Goal: Task Accomplishment & Management: Manage account settings

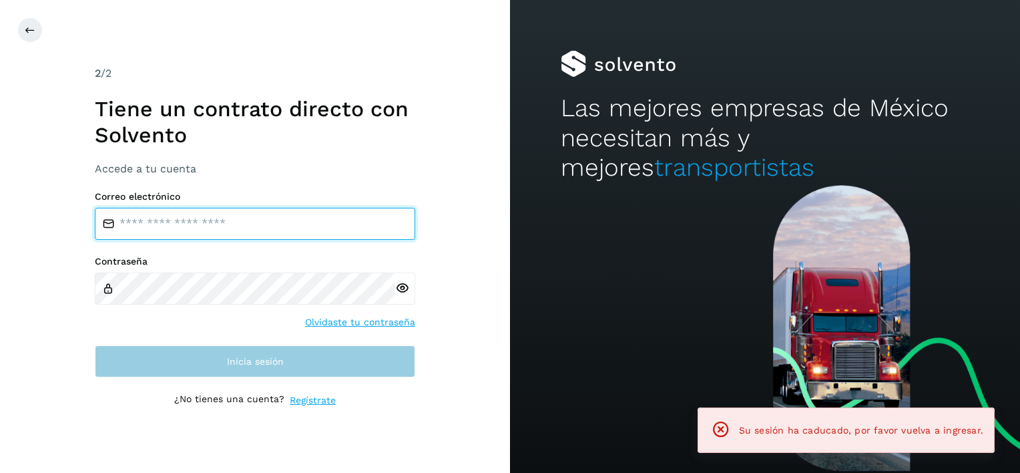
type input "**********"
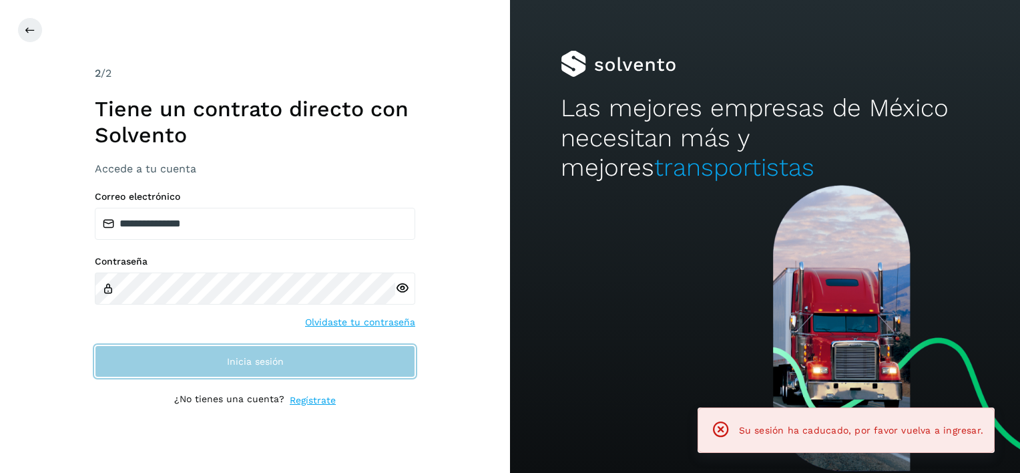
click at [214, 358] on button "Inicia sesión" at bounding box center [255, 361] width 320 height 32
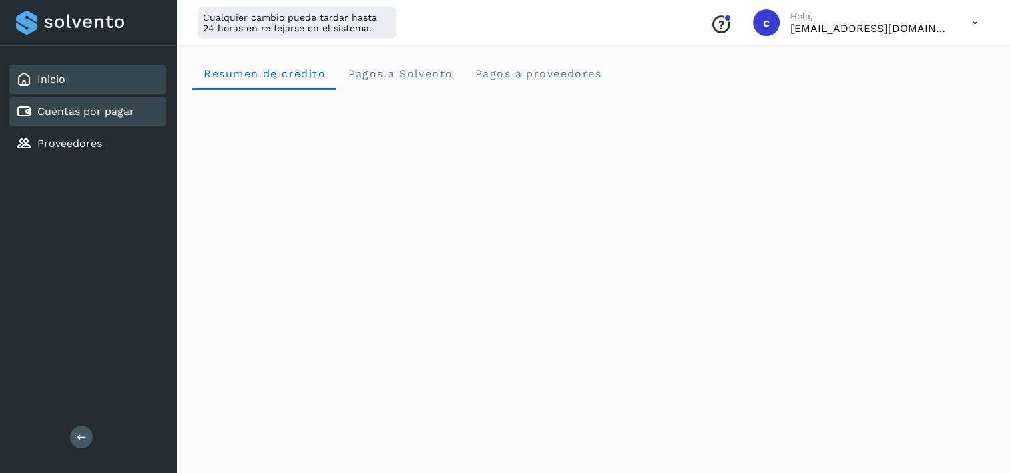
click at [105, 103] on div "Cuentas por pagar" at bounding box center [75, 111] width 118 height 16
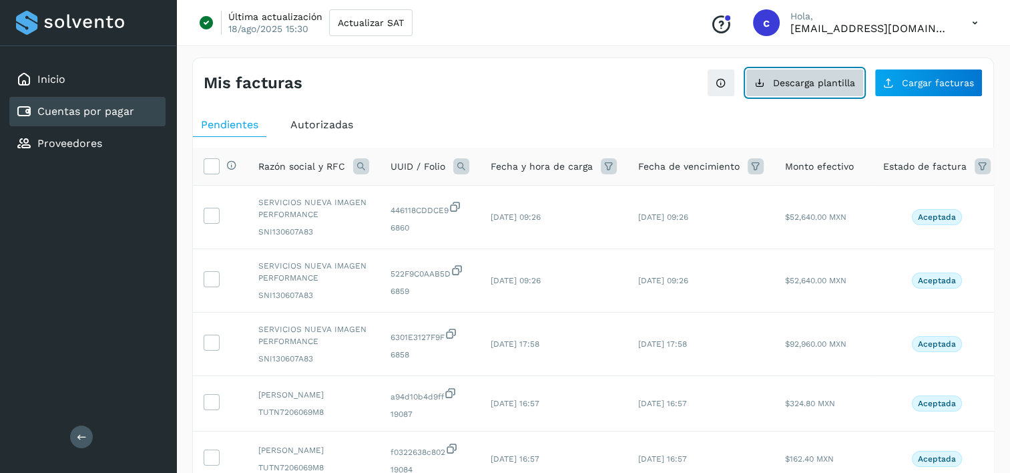
click at [823, 88] on button "Descarga plantilla" at bounding box center [805, 83] width 118 height 28
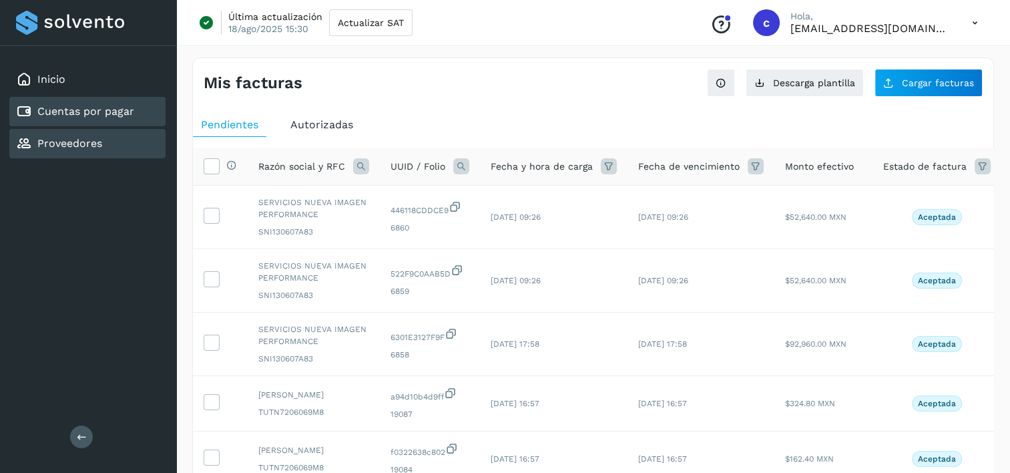
click at [119, 137] on div "Proveedores" at bounding box center [87, 143] width 156 height 29
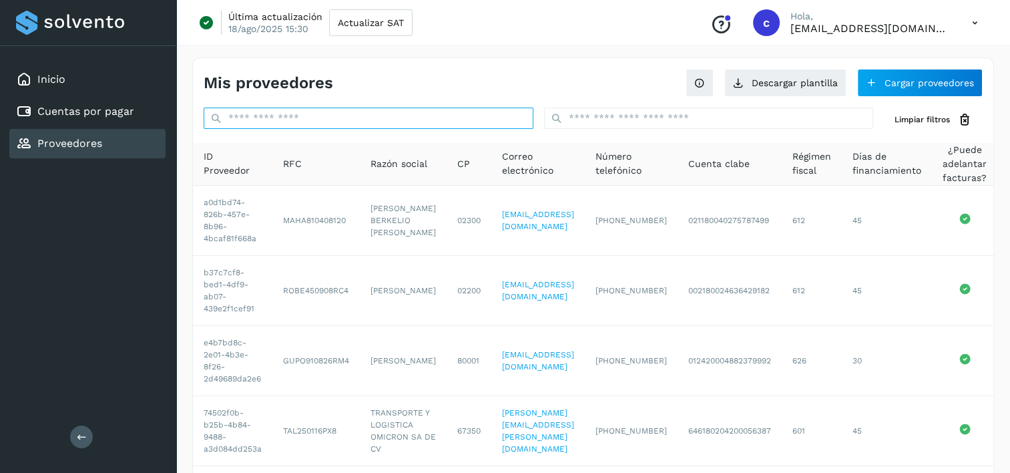
drag, startPoint x: 451, startPoint y: 122, endPoint x: 508, endPoint y: 122, distance: 56.7
click at [452, 122] on input "text" at bounding box center [369, 117] width 330 height 21
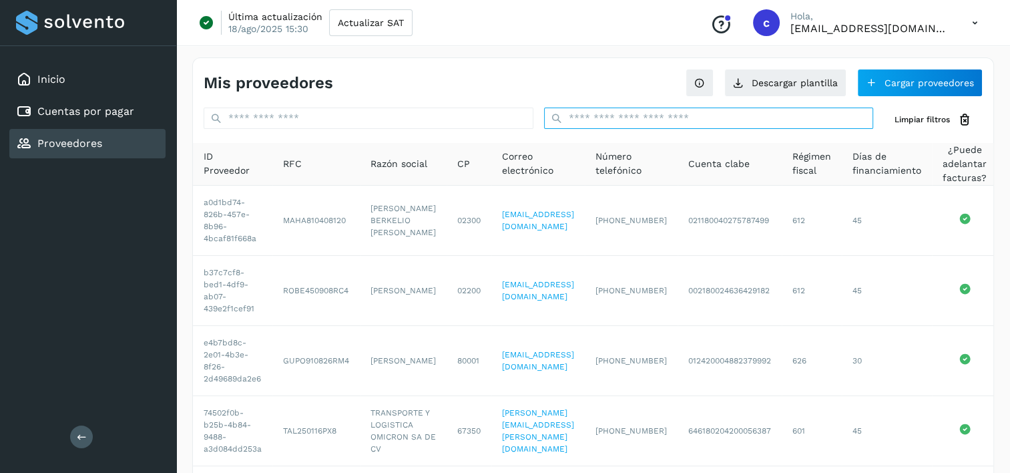
click at [725, 119] on input "text" at bounding box center [709, 117] width 330 height 21
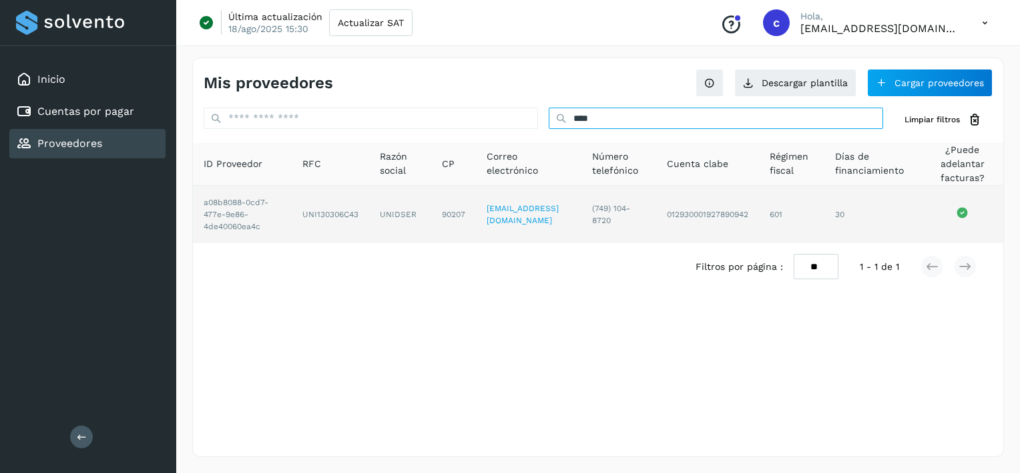
type input "****"
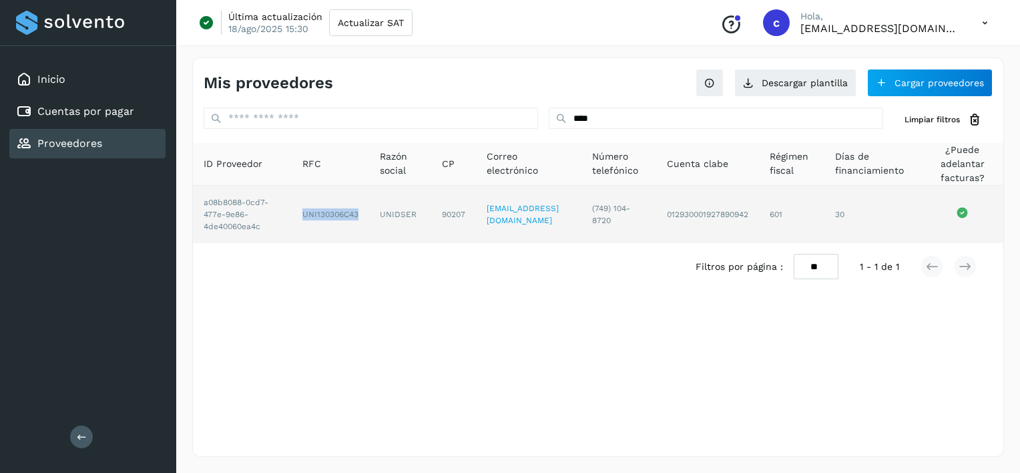
drag, startPoint x: 295, startPoint y: 216, endPoint x: 362, endPoint y: 222, distance: 67.7
click at [362, 222] on tr "a08b8088-0cd7-477e-9e86-4de40060ea4c UNI130306C43 UNIDSER 90207 [EMAIL_ADDRESS]…" at bounding box center [598, 214] width 810 height 57
copy td "UNI130306C43"
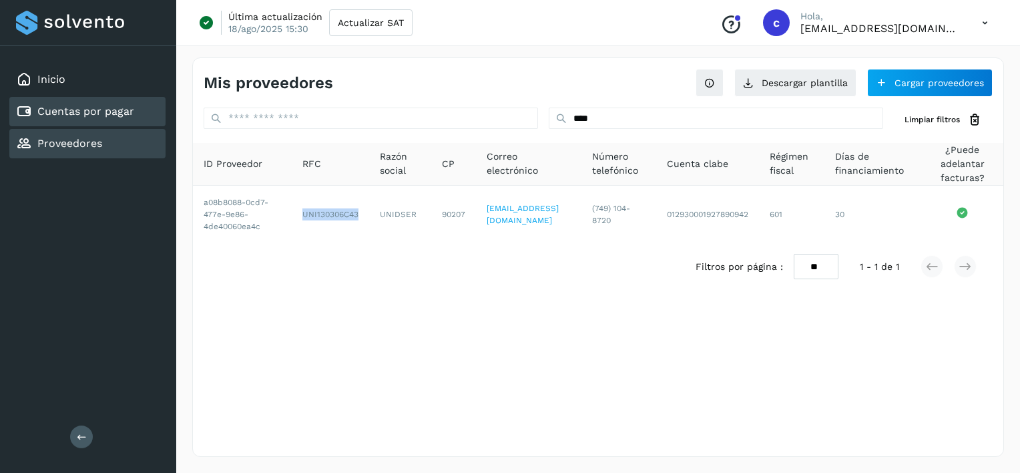
click at [93, 115] on link "Cuentas por pagar" at bounding box center [85, 111] width 97 height 13
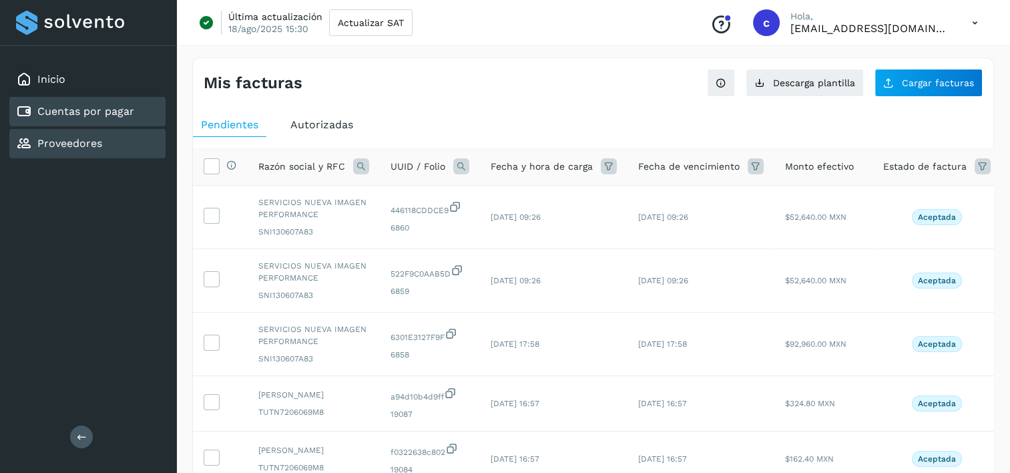
click at [115, 146] on div "Proveedores" at bounding box center [87, 143] width 156 height 29
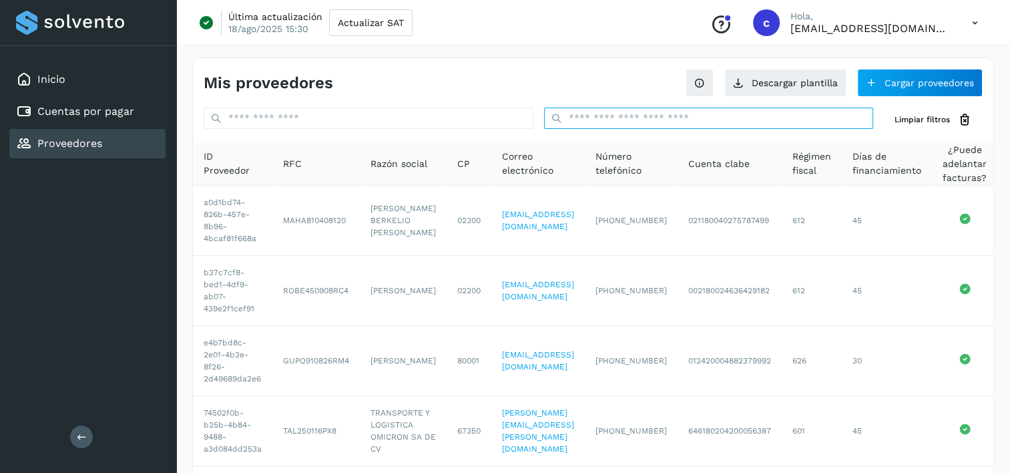
click at [591, 123] on input "text" at bounding box center [709, 117] width 330 height 21
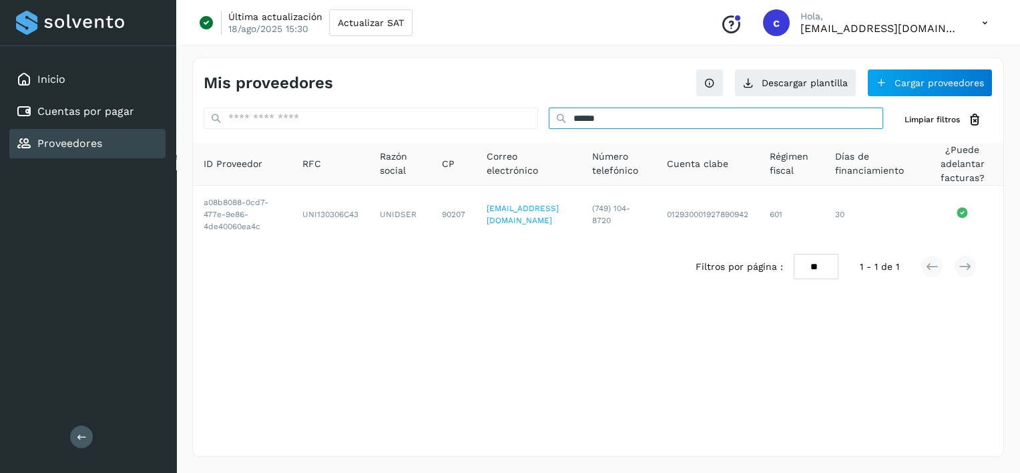
type input "******"
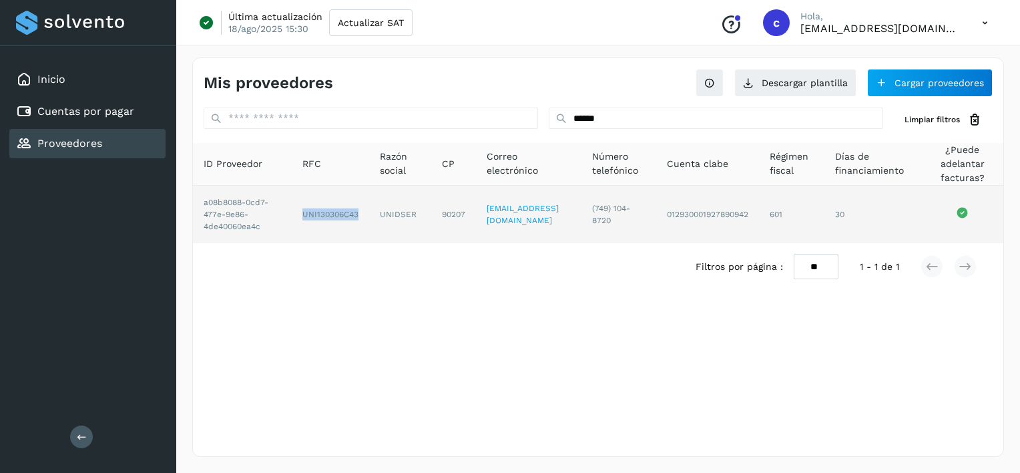
drag, startPoint x: 294, startPoint y: 215, endPoint x: 374, endPoint y: 240, distance: 84.0
click at [363, 219] on tr "a08b8088-0cd7-477e-9e86-4de40060ea4c UNI130306C43 UNIDSER 90207 [EMAIL_ADDRESS]…" at bounding box center [598, 214] width 810 height 57
copy td "UNI130306C43"
click at [318, 201] on td "UNI130306C43" at bounding box center [330, 214] width 77 height 57
drag, startPoint x: 296, startPoint y: 212, endPoint x: 350, endPoint y: 216, distance: 54.2
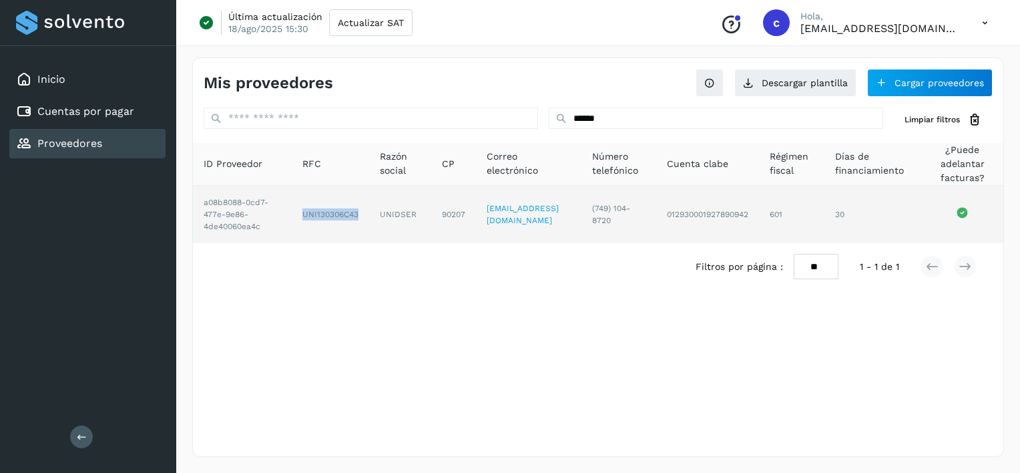
click at [350, 216] on td "UNI130306C43" at bounding box center [330, 214] width 77 height 57
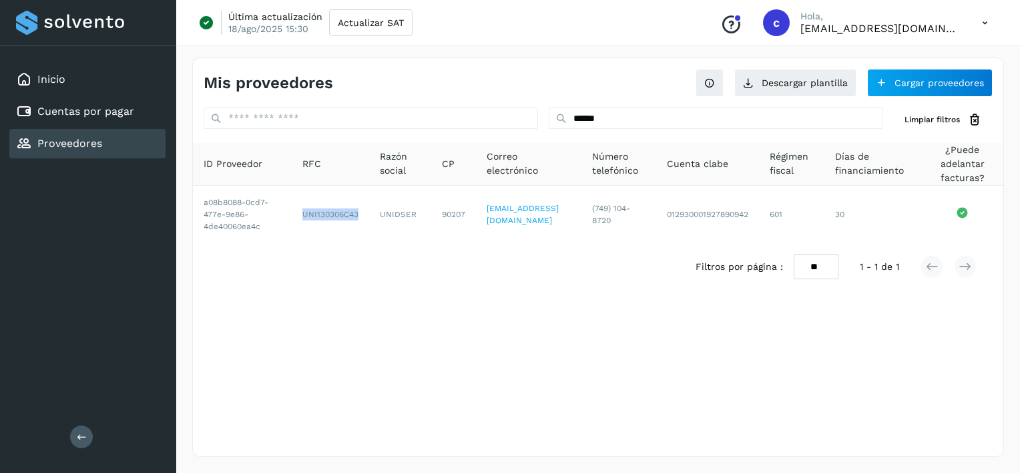
copy td "UNI130306C43"
click at [67, 103] on div "Cuentas por pagar" at bounding box center [75, 111] width 118 height 16
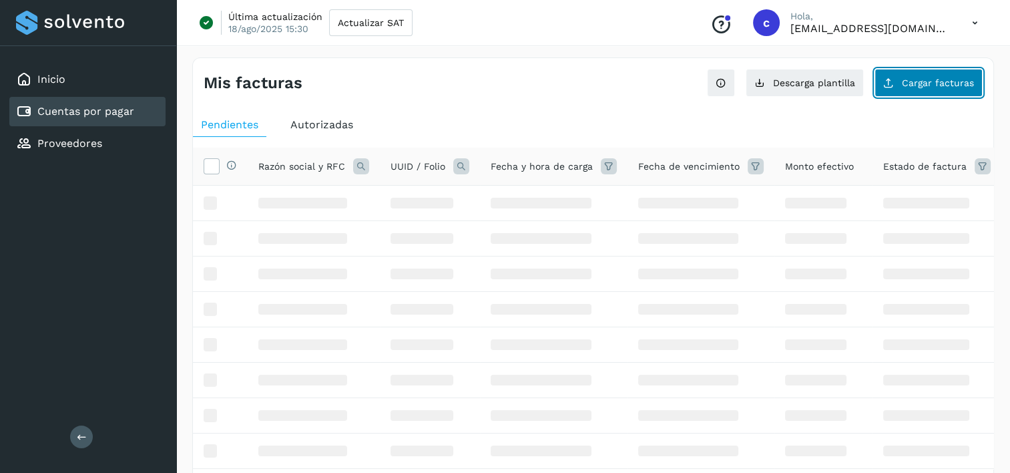
click at [939, 75] on button "Cargar facturas" at bounding box center [928, 83] width 108 height 28
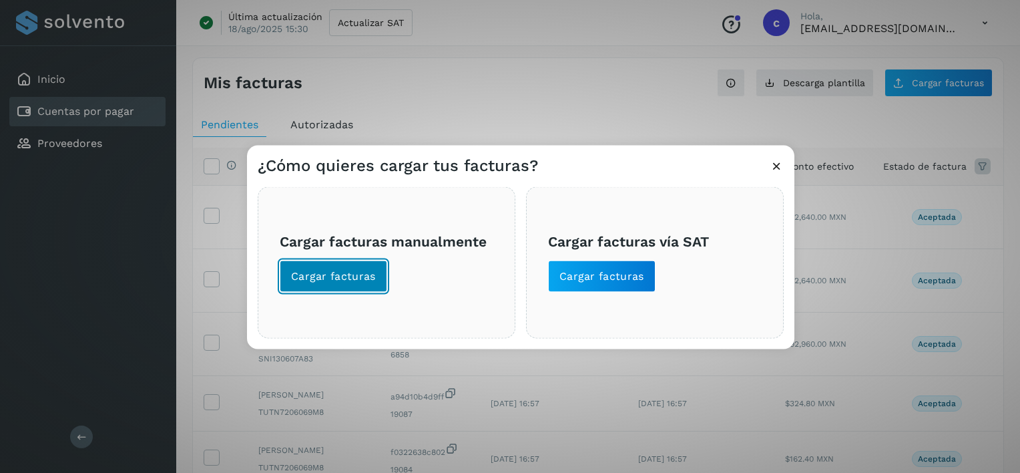
click at [310, 269] on span "Cargar facturas" at bounding box center [333, 276] width 85 height 15
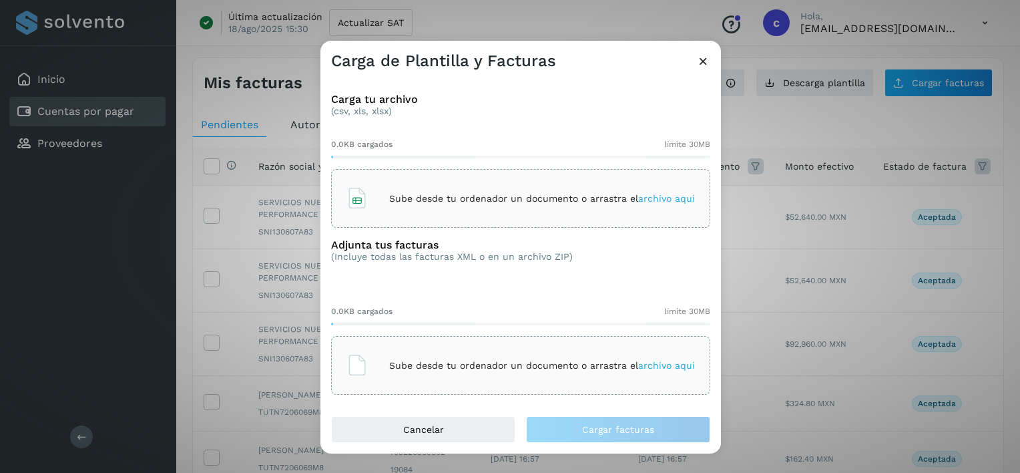
click at [438, 211] on div "Sube desde tu ordenador un documento o arrastra el archivo aquí" at bounding box center [520, 198] width 348 height 36
click at [561, 374] on div "Sube desde tu ordenador un documento o arrastra el archivo aquí" at bounding box center [520, 365] width 348 height 36
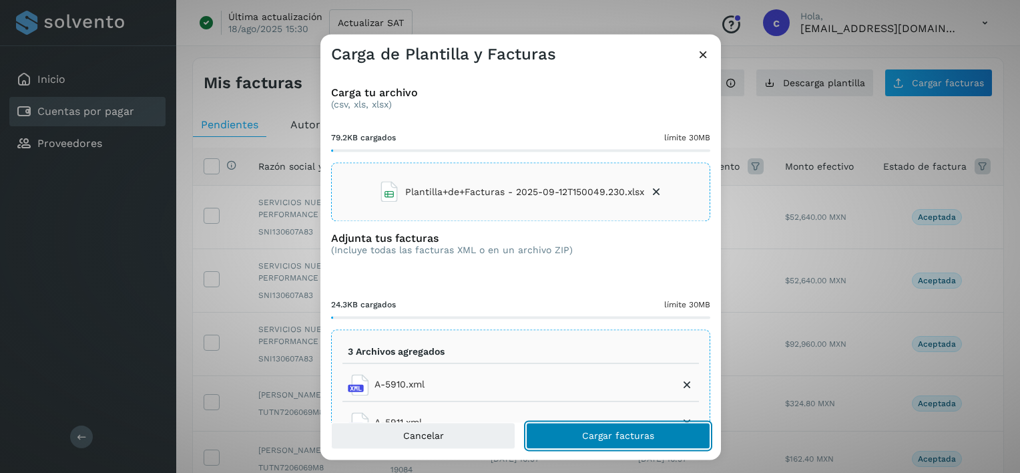
click at [627, 442] on button "Cargar facturas" at bounding box center [618, 435] width 184 height 27
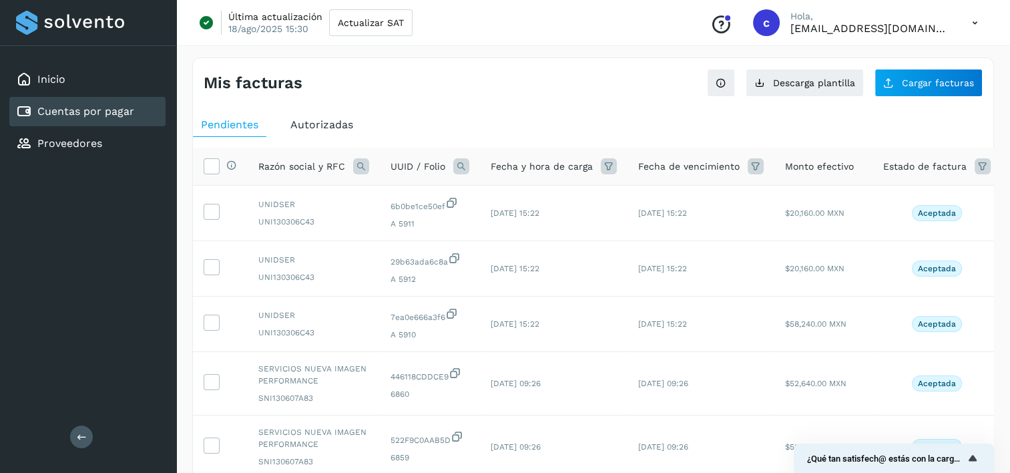
click at [158, 109] on div "Cuentas por pagar" at bounding box center [87, 111] width 156 height 29
click at [470, 166] on th "UUID / Folio" at bounding box center [430, 167] width 100 height 38
click at [465, 164] on icon at bounding box center [461, 166] width 16 height 16
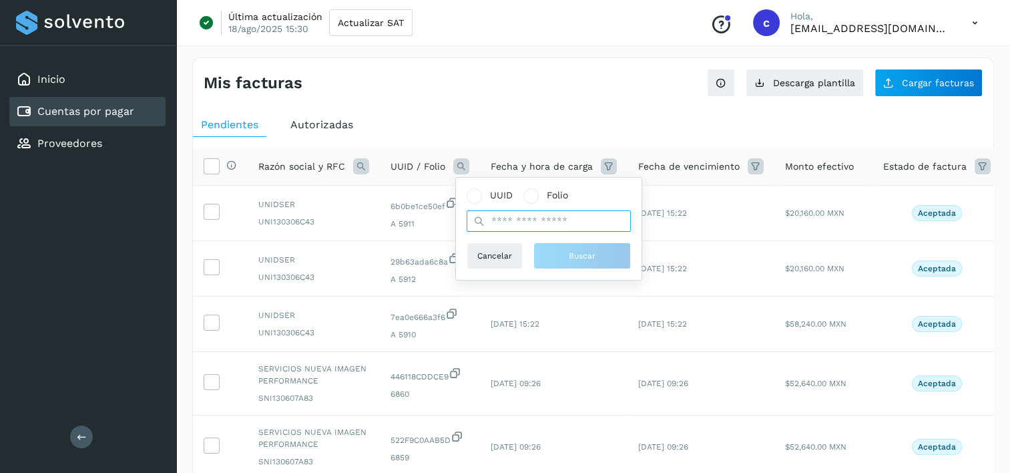
click at [553, 226] on input "text" at bounding box center [549, 220] width 164 height 21
paste input "**********"
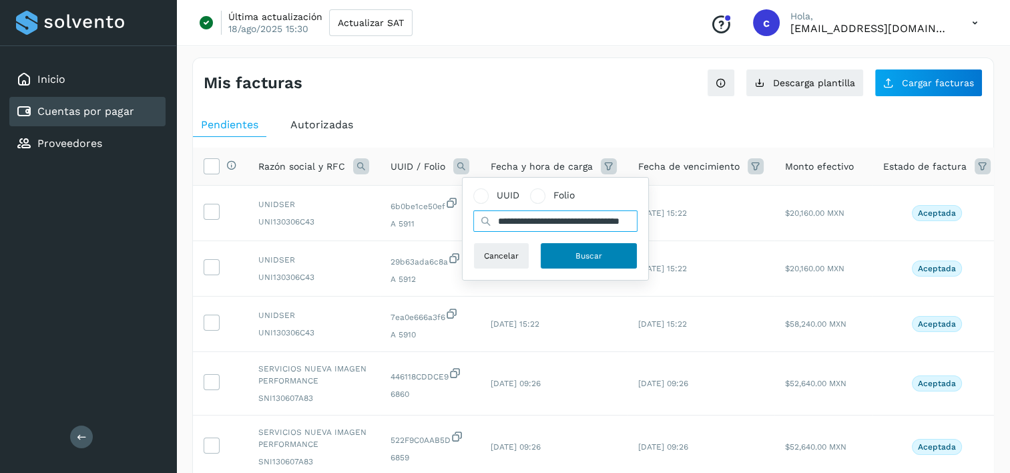
type input "**********"
click at [566, 250] on button "Buscar" at bounding box center [588, 255] width 97 height 27
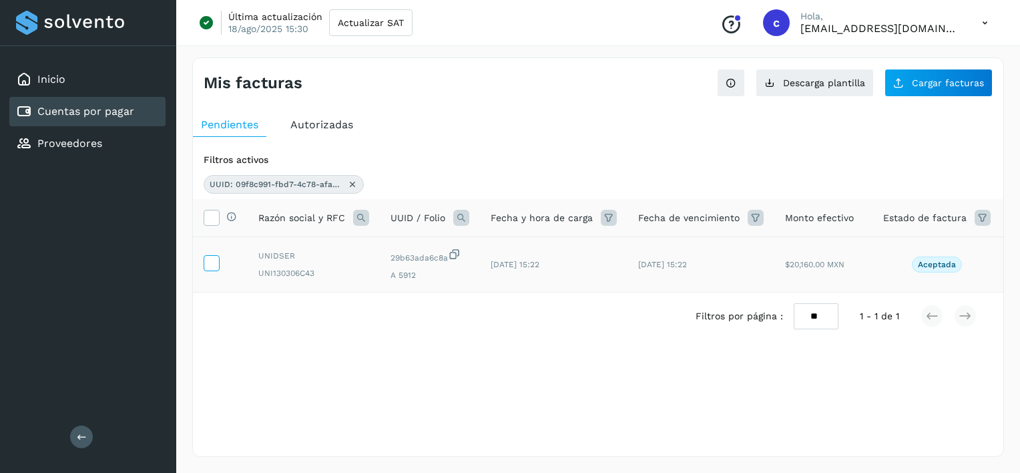
click at [206, 262] on icon at bounding box center [211, 262] width 14 height 14
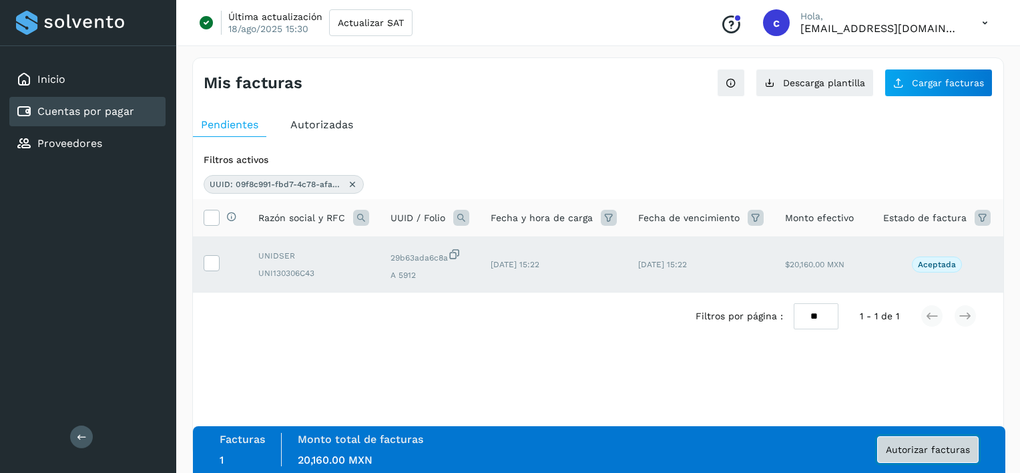
click at [960, 457] on button "Autorizar facturas" at bounding box center [927, 449] width 101 height 27
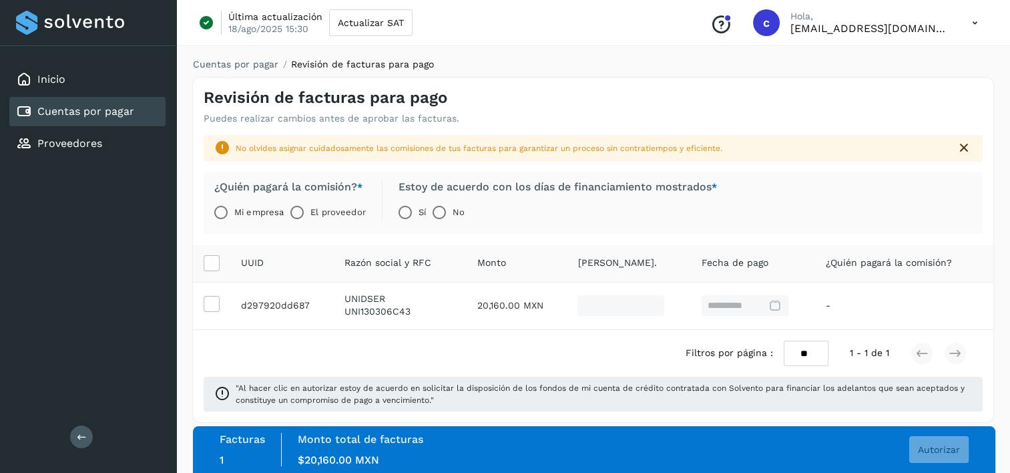
click at [320, 212] on label "El proveedor" at bounding box center [337, 212] width 55 height 27
click at [937, 449] on span "Autorizar" at bounding box center [939, 449] width 42 height 9
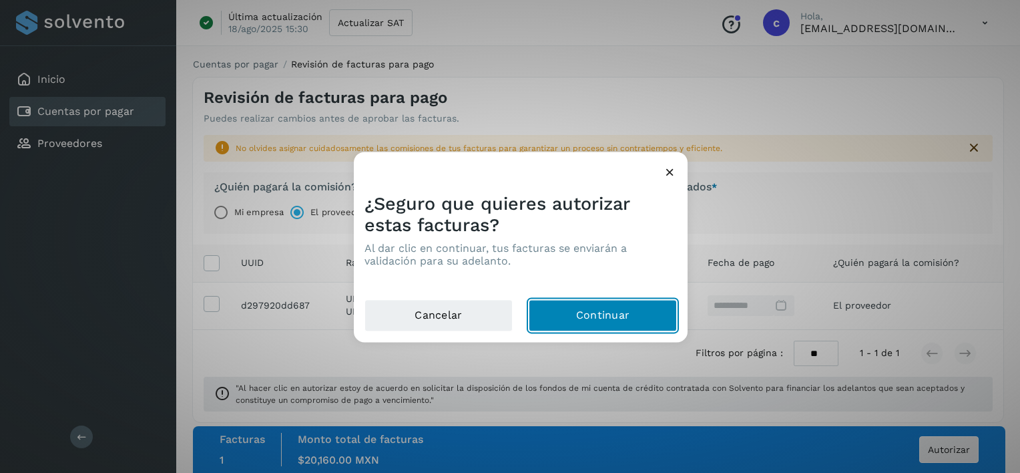
click at [555, 315] on button "Continuar" at bounding box center [603, 316] width 148 height 32
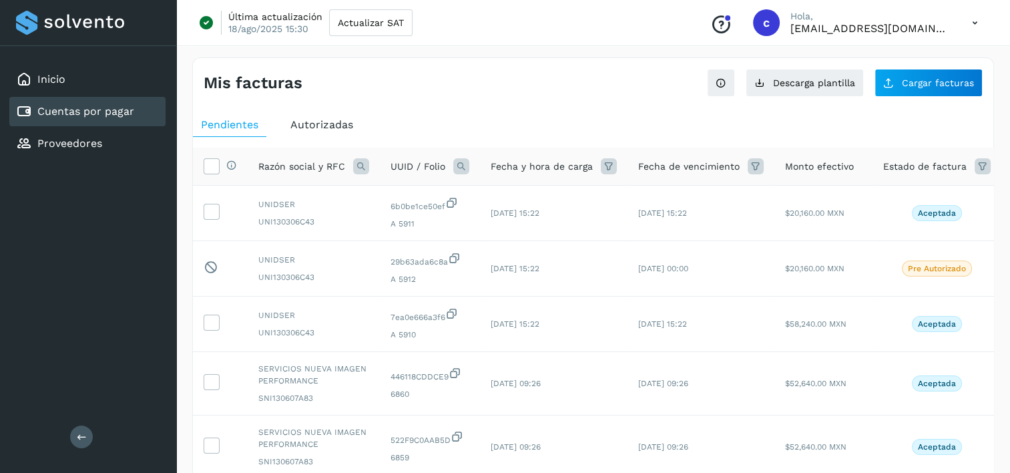
click at [469, 168] on th "UUID / Folio" at bounding box center [430, 167] width 100 height 38
click at [461, 166] on icon at bounding box center [461, 166] width 16 height 16
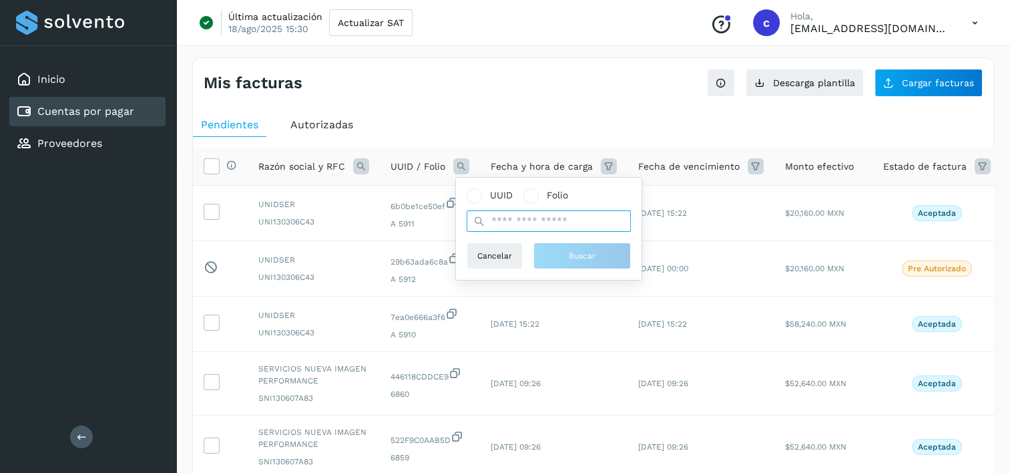
click at [601, 219] on input "text" at bounding box center [549, 220] width 164 height 21
paste input "**********"
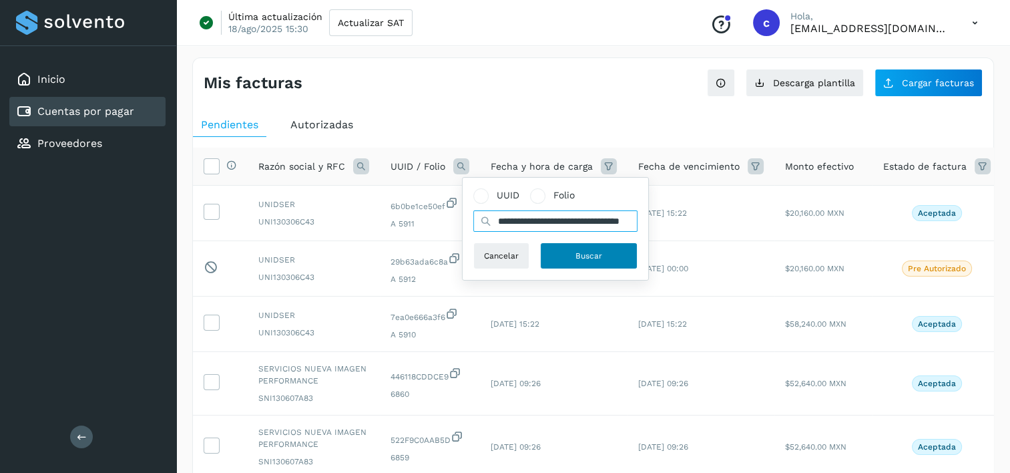
type input "**********"
click at [588, 259] on span "Buscar" at bounding box center [588, 256] width 27 height 12
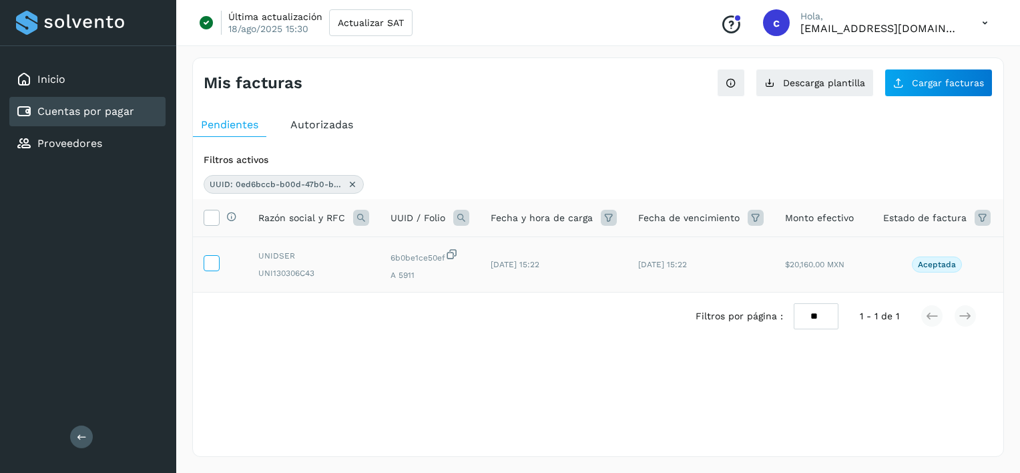
click at [208, 267] on icon at bounding box center [211, 262] width 14 height 14
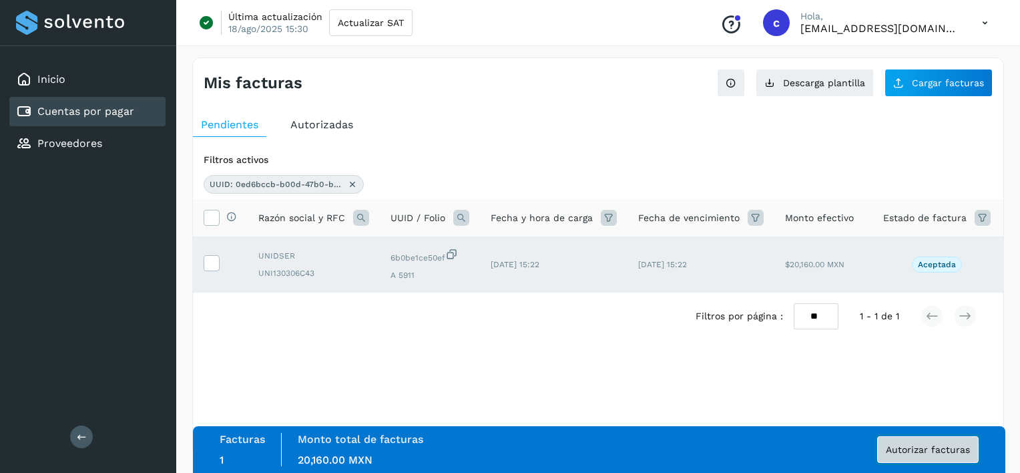
click at [903, 450] on span "Autorizar facturas" at bounding box center [928, 449] width 84 height 9
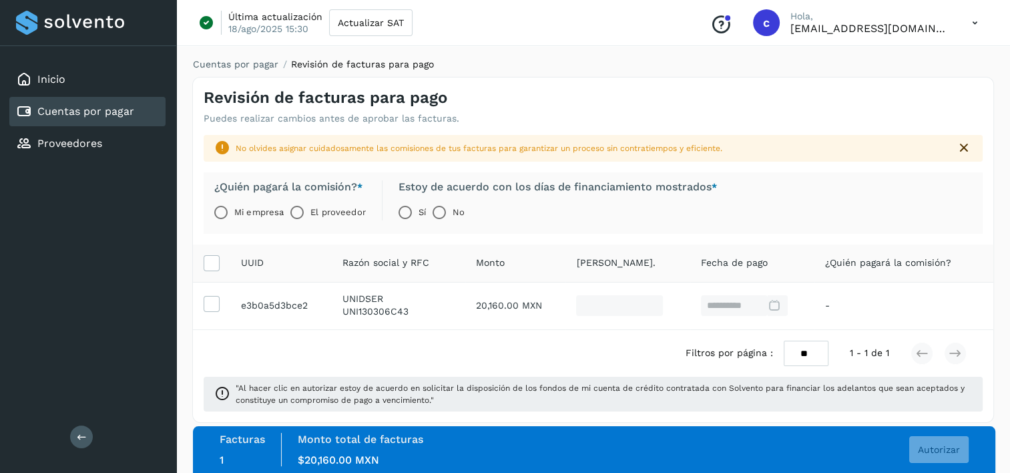
click at [320, 216] on label "El proveedor" at bounding box center [337, 212] width 55 height 27
click at [920, 450] on span "Autorizar" at bounding box center [939, 449] width 42 height 9
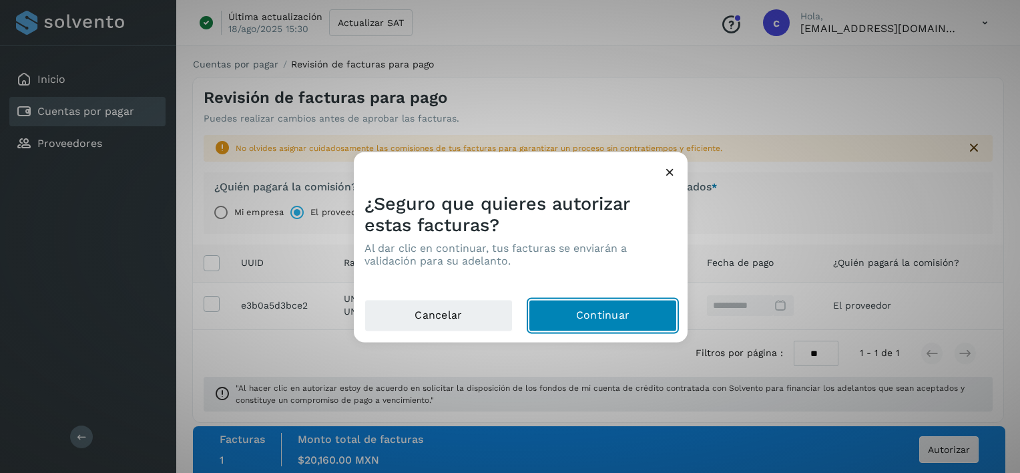
click at [641, 309] on button "Continuar" at bounding box center [603, 316] width 148 height 32
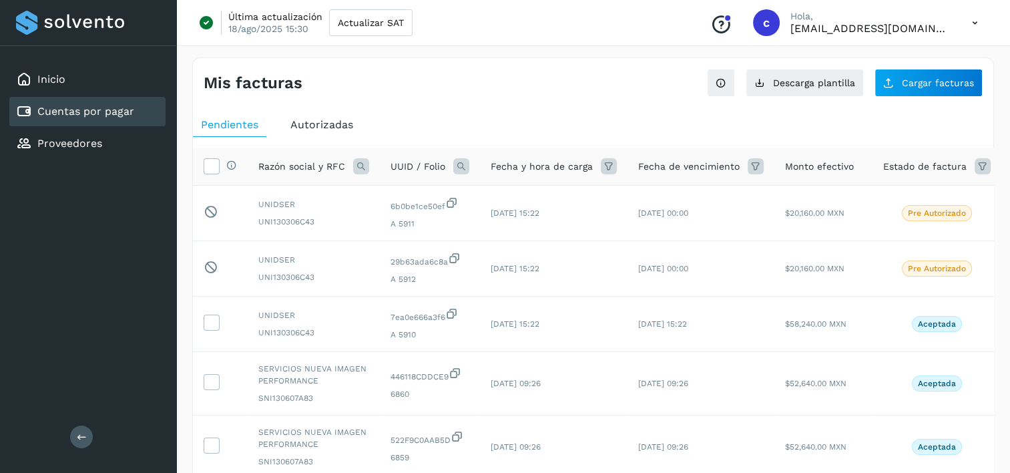
click at [460, 166] on icon at bounding box center [461, 166] width 16 height 16
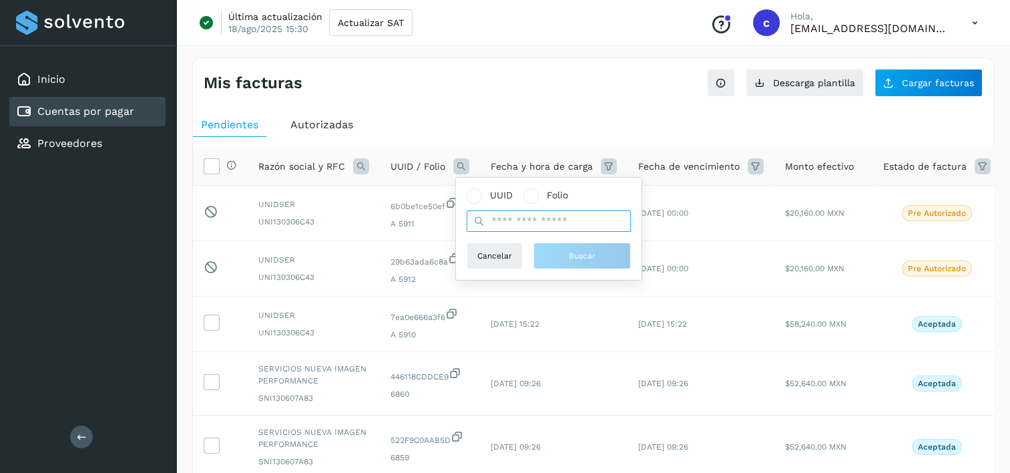
click at [497, 227] on input "text" at bounding box center [549, 220] width 164 height 21
paste input "**********"
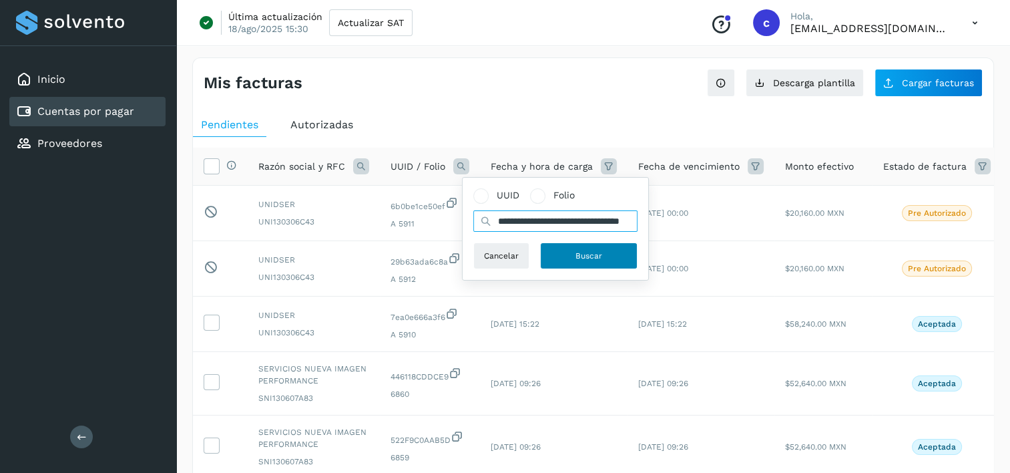
type input "**********"
click at [571, 246] on button "Buscar" at bounding box center [588, 255] width 97 height 27
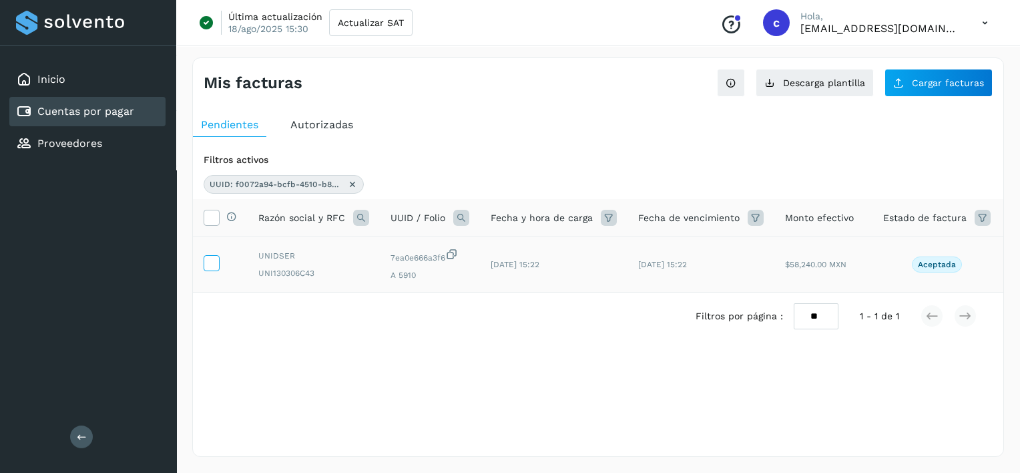
click at [214, 263] on icon at bounding box center [211, 262] width 14 height 14
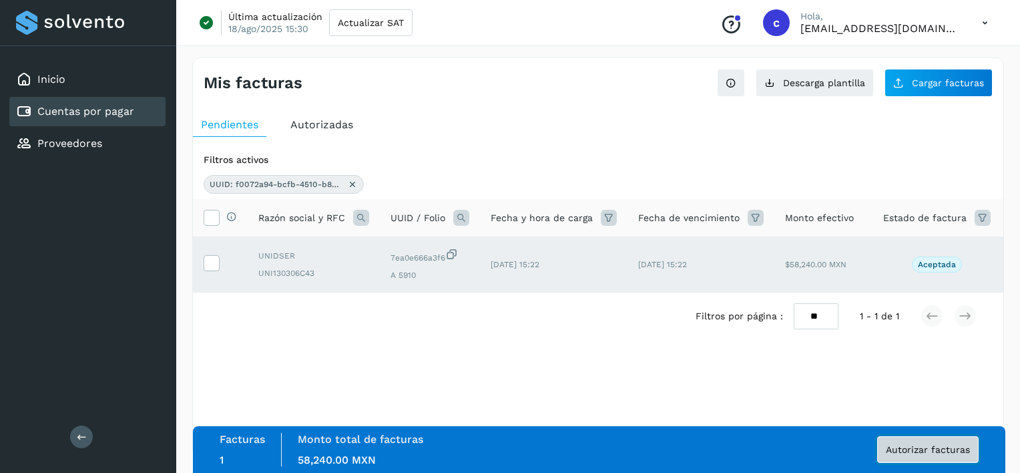
click at [944, 445] on span "Autorizar facturas" at bounding box center [928, 449] width 84 height 9
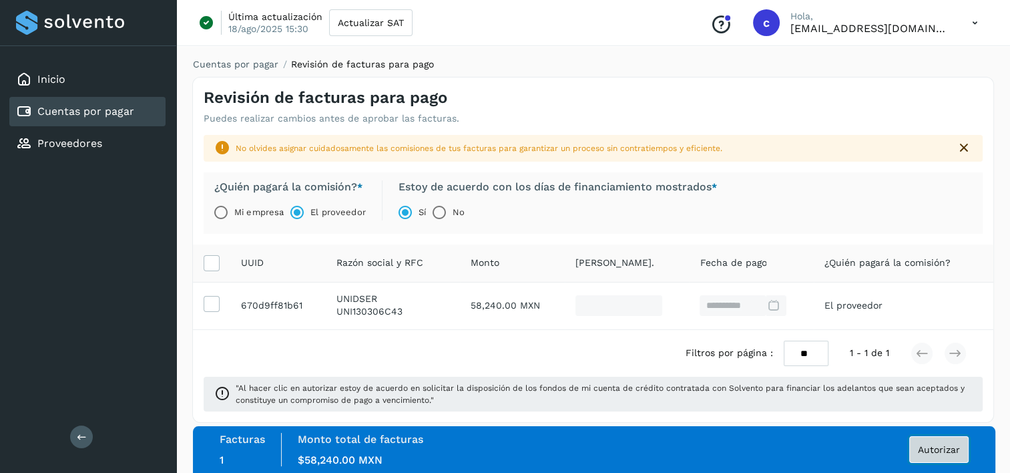
click at [913, 451] on button "Autorizar" at bounding box center [938, 449] width 59 height 27
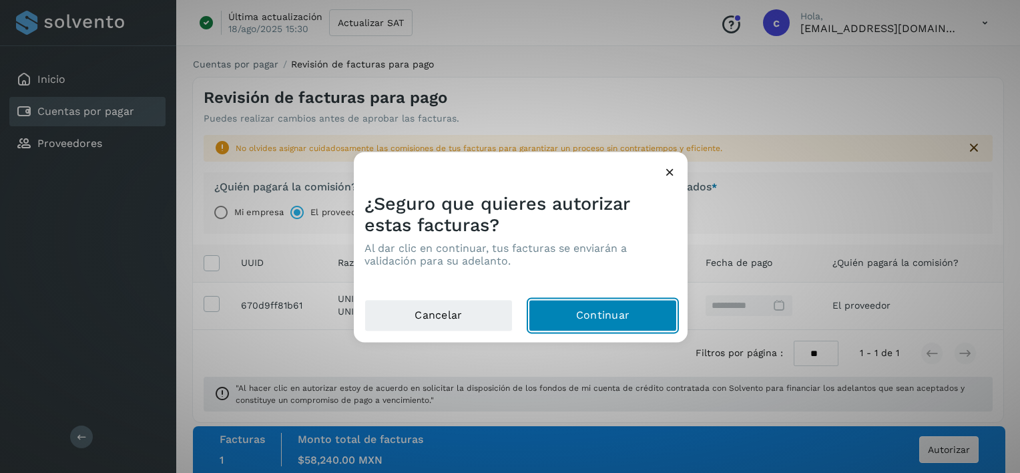
drag, startPoint x: 654, startPoint y: 318, endPoint x: 502, endPoint y: 152, distance: 225.3
click at [653, 317] on button "Continuar" at bounding box center [603, 316] width 148 height 32
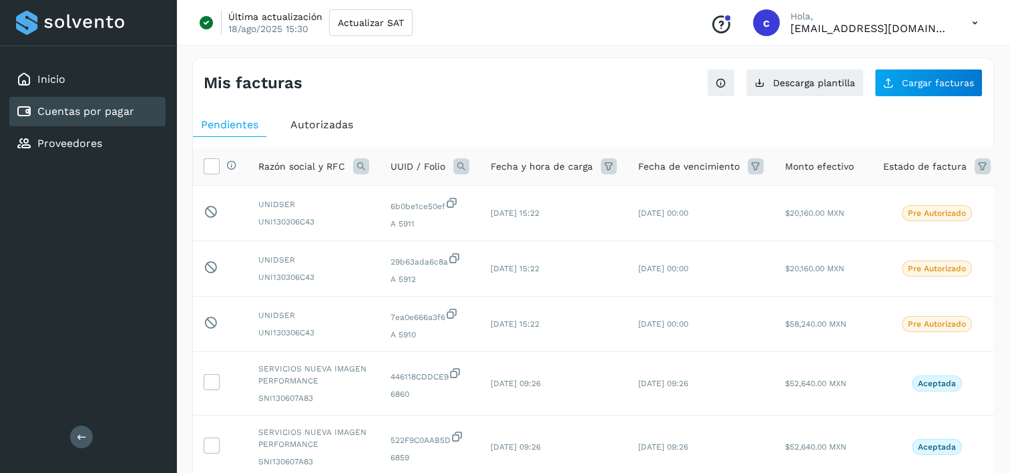
click at [467, 166] on icon at bounding box center [461, 166] width 16 height 16
click at [521, 233] on div "UUID Folio Cancelar Buscar" at bounding box center [549, 228] width 164 height 81
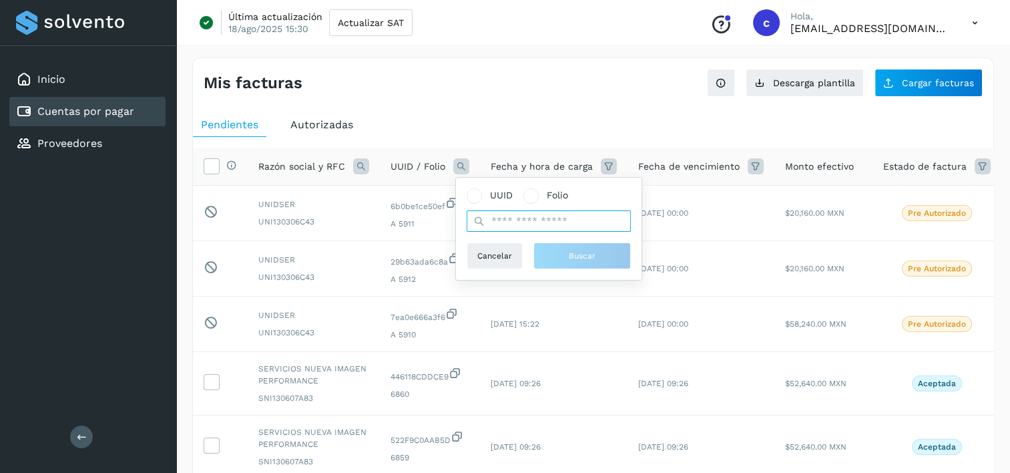
click at [525, 226] on input "text" at bounding box center [549, 220] width 164 height 21
paste input "**********"
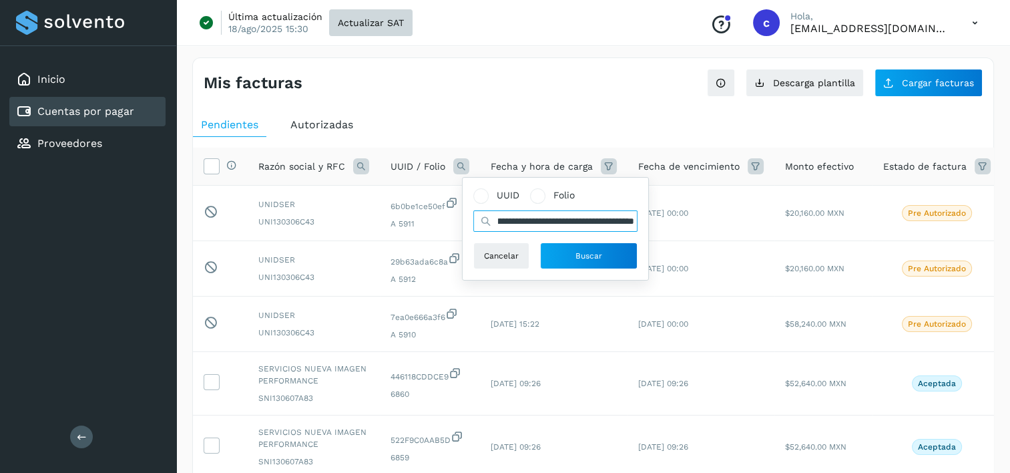
type input "**********"
drag, startPoint x: 320, startPoint y: 138, endPoint x: 320, endPoint y: 123, distance: 15.4
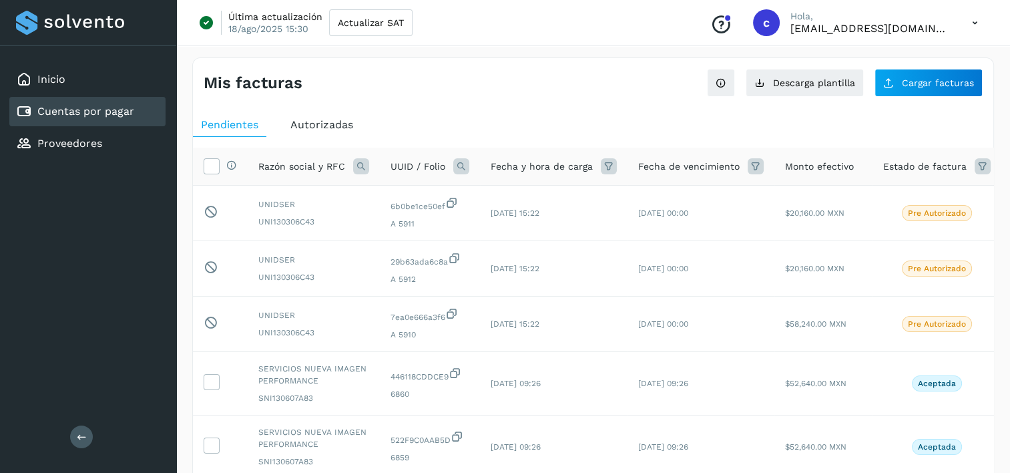
click at [320, 123] on span "Autorizadas" at bounding box center [321, 124] width 63 height 13
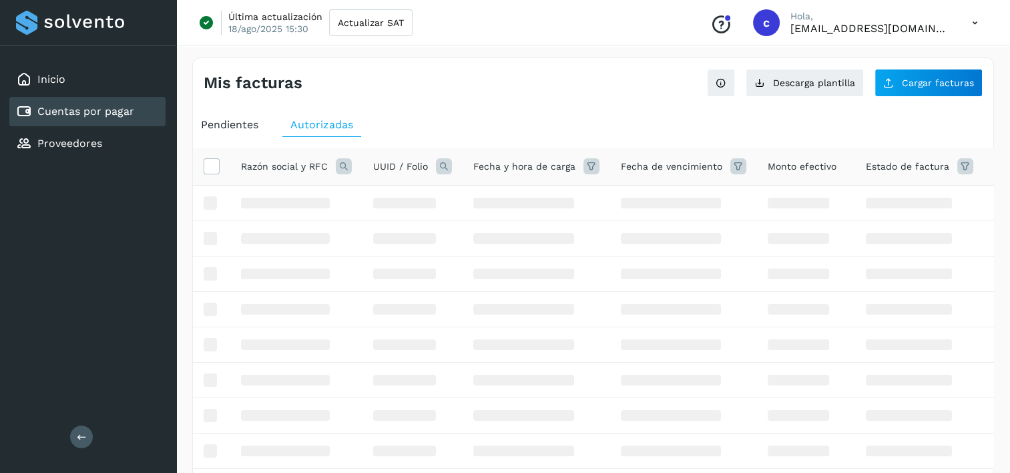
click at [440, 170] on icon at bounding box center [444, 166] width 16 height 16
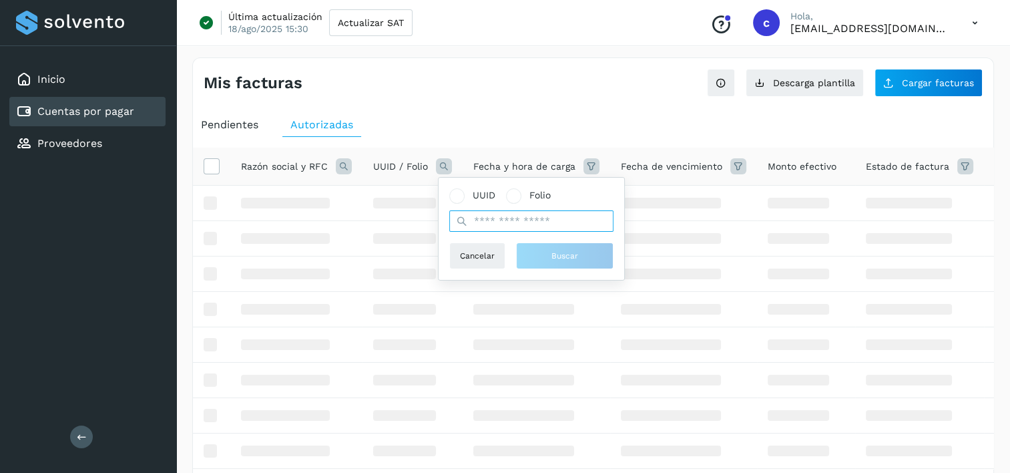
click at [512, 226] on input "text" at bounding box center [531, 220] width 164 height 21
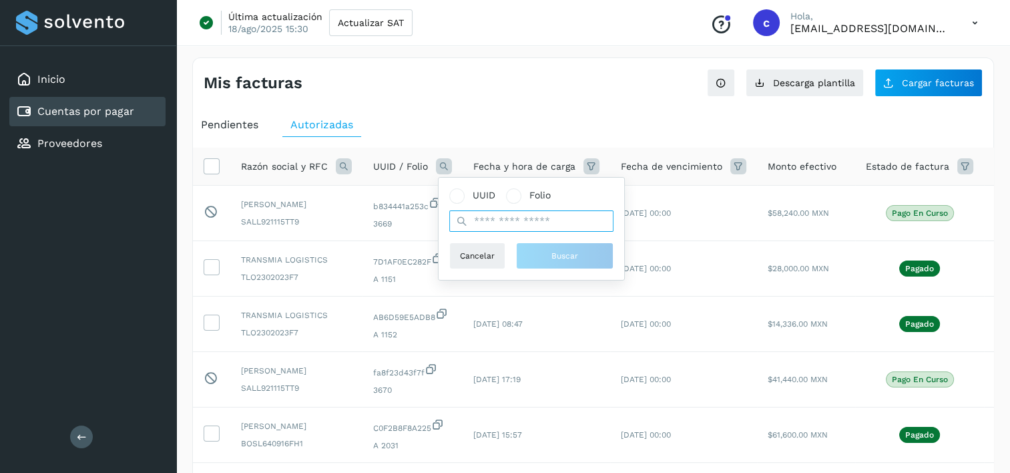
paste input "**********"
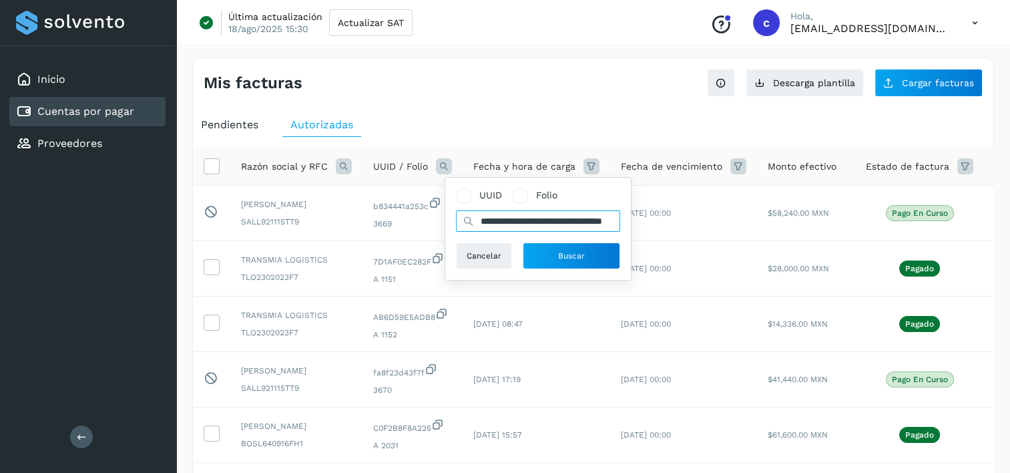
scroll to position [0, 61]
type input "**********"
click at [565, 264] on button "Buscar" at bounding box center [571, 255] width 97 height 27
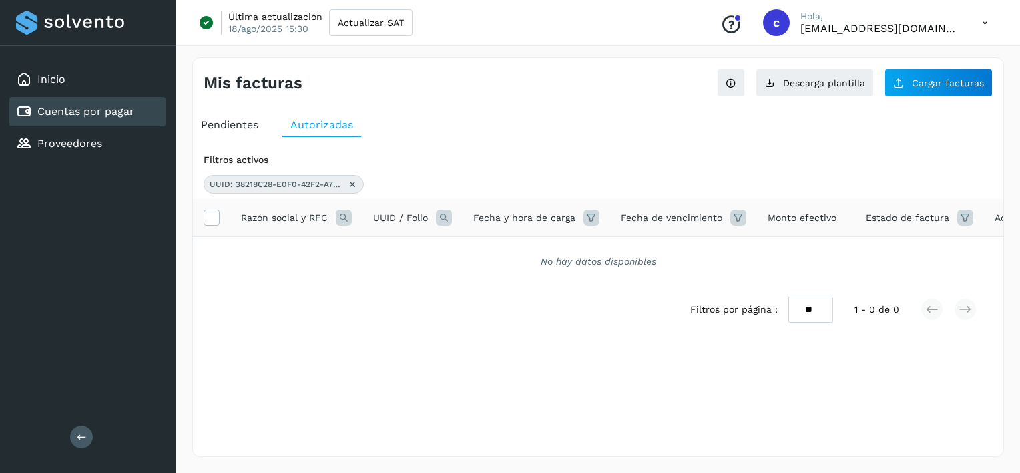
click at [351, 181] on icon at bounding box center [352, 184] width 11 height 11
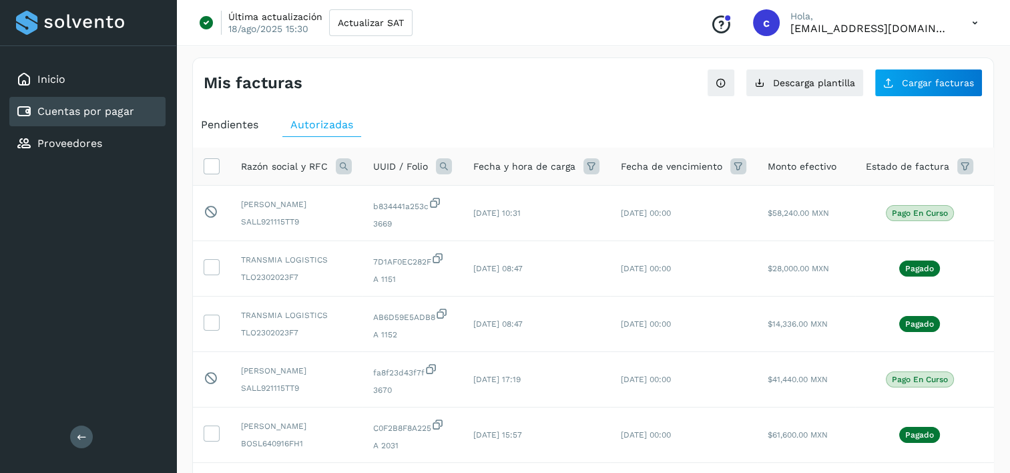
click at [351, 167] on th "Razón social y RFC" at bounding box center [296, 167] width 132 height 38
click at [343, 168] on icon at bounding box center [344, 166] width 16 height 16
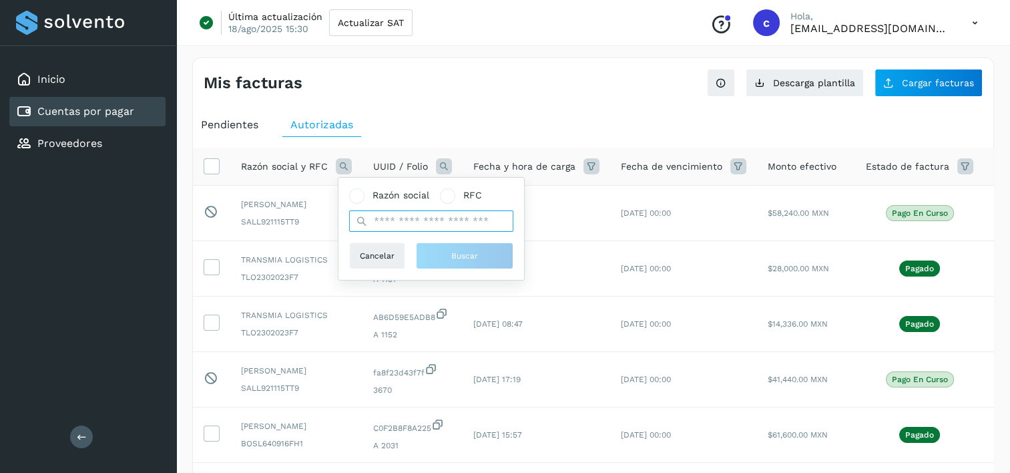
click at [422, 223] on input "text" at bounding box center [431, 220] width 164 height 21
type input "*******"
click at [441, 253] on button "Buscar" at bounding box center [464, 255] width 97 height 27
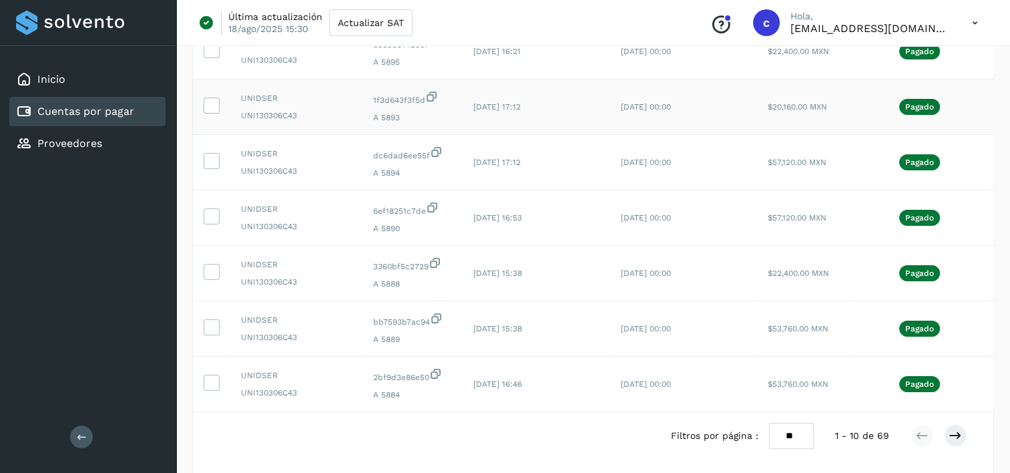
scroll to position [400, 0]
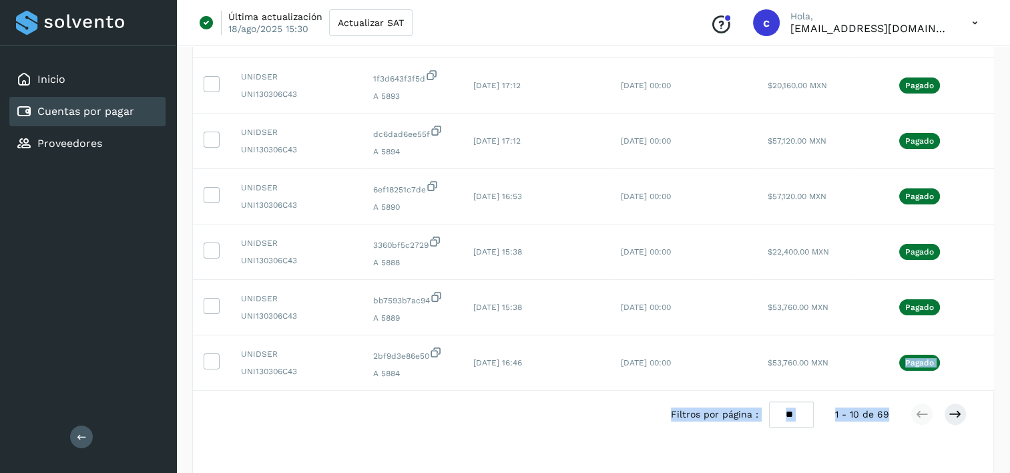
drag, startPoint x: 823, startPoint y: 390, endPoint x: 918, endPoint y: 402, distance: 96.3
click at [918, 402] on div "Filtros activos Razón social: unidser Razón social y RFC UUID / Folio Fecha y h…" at bounding box center [593, 114] width 800 height 734
drag, startPoint x: 918, startPoint y: 402, endPoint x: 942, endPoint y: 431, distance: 37.4
click at [942, 425] on div at bounding box center [938, 413] width 56 height 23
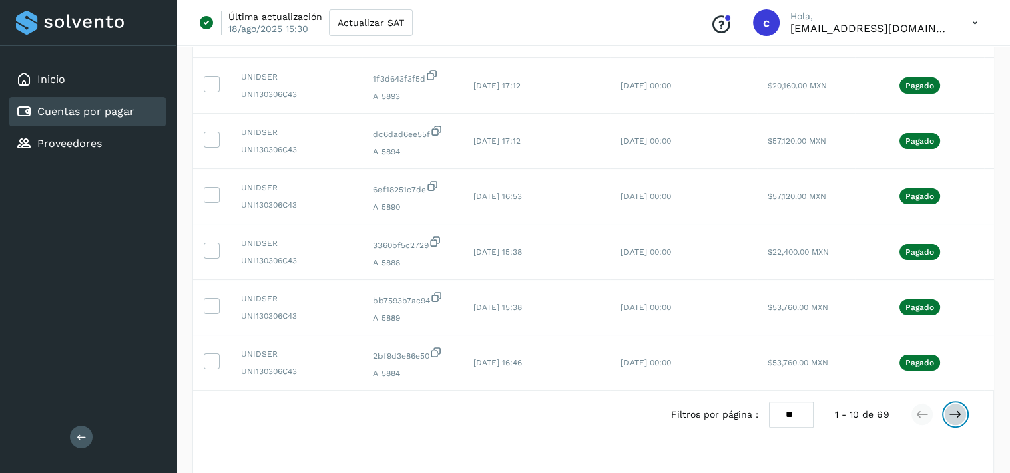
click at [946, 425] on button at bounding box center [955, 413] width 23 height 23
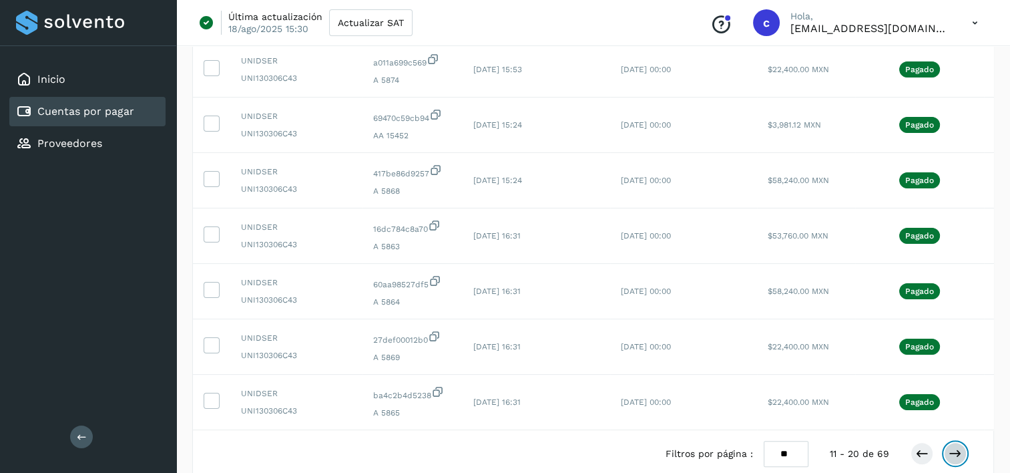
scroll to position [442, 0]
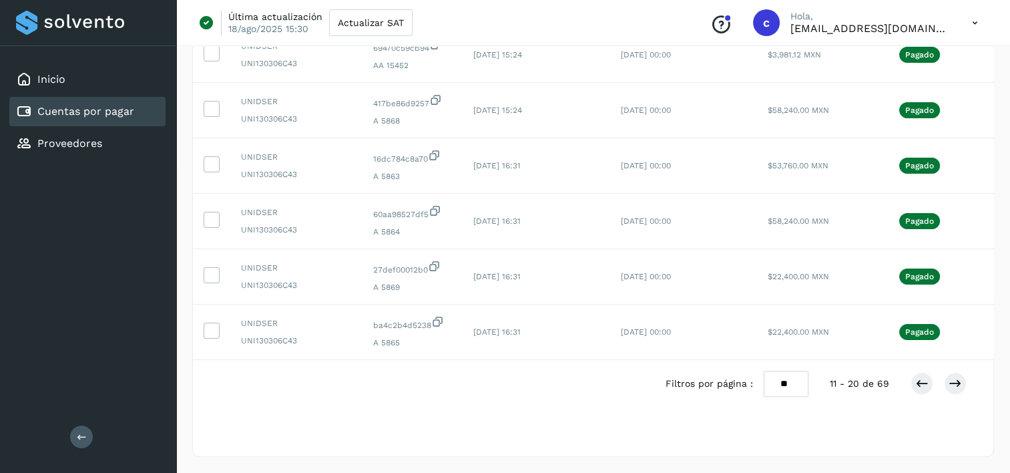
click at [942, 390] on div at bounding box center [938, 383] width 56 height 23
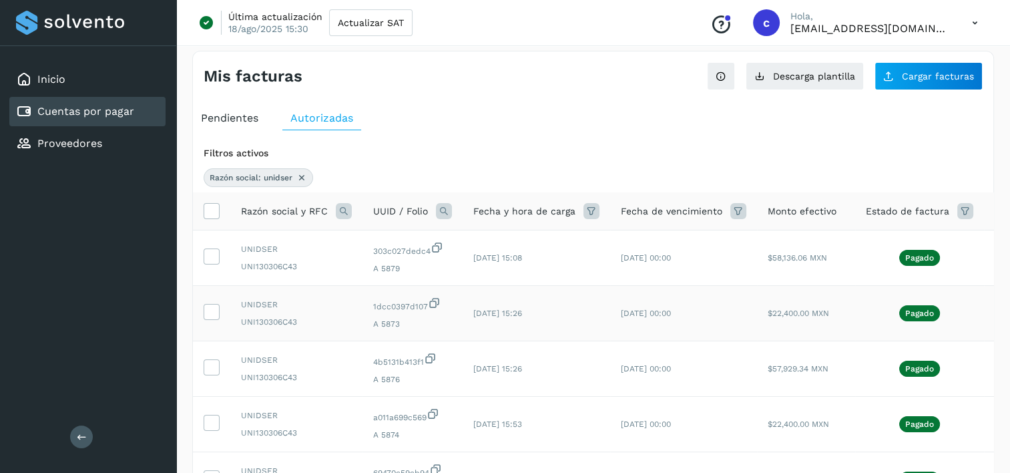
scroll to position [0, 0]
